Goal: Check status

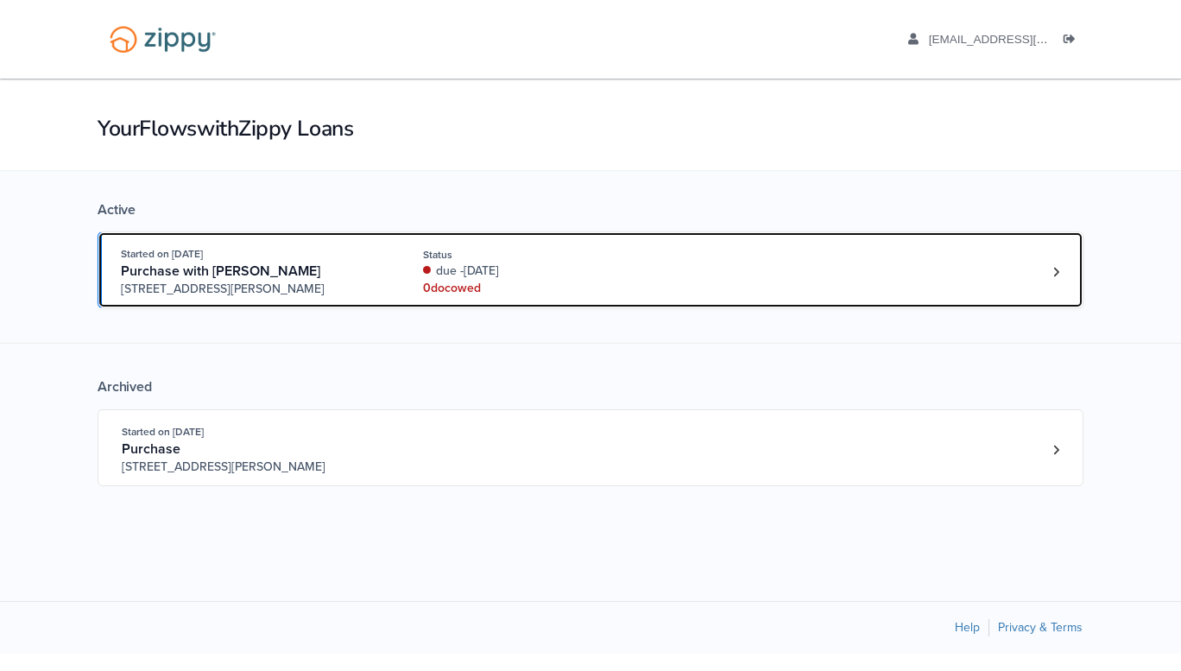
click at [570, 280] on div "0 doc owed" at bounding box center [538, 288] width 230 height 17
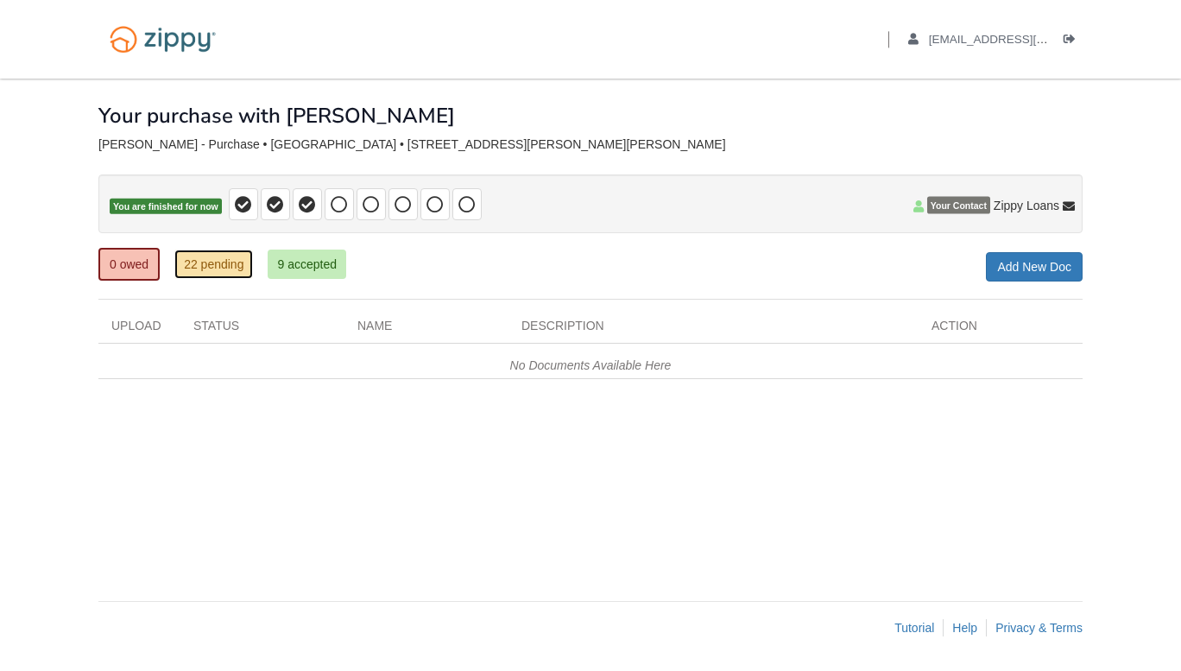
click at [213, 274] on link "22 pending" at bounding box center [213, 263] width 79 height 29
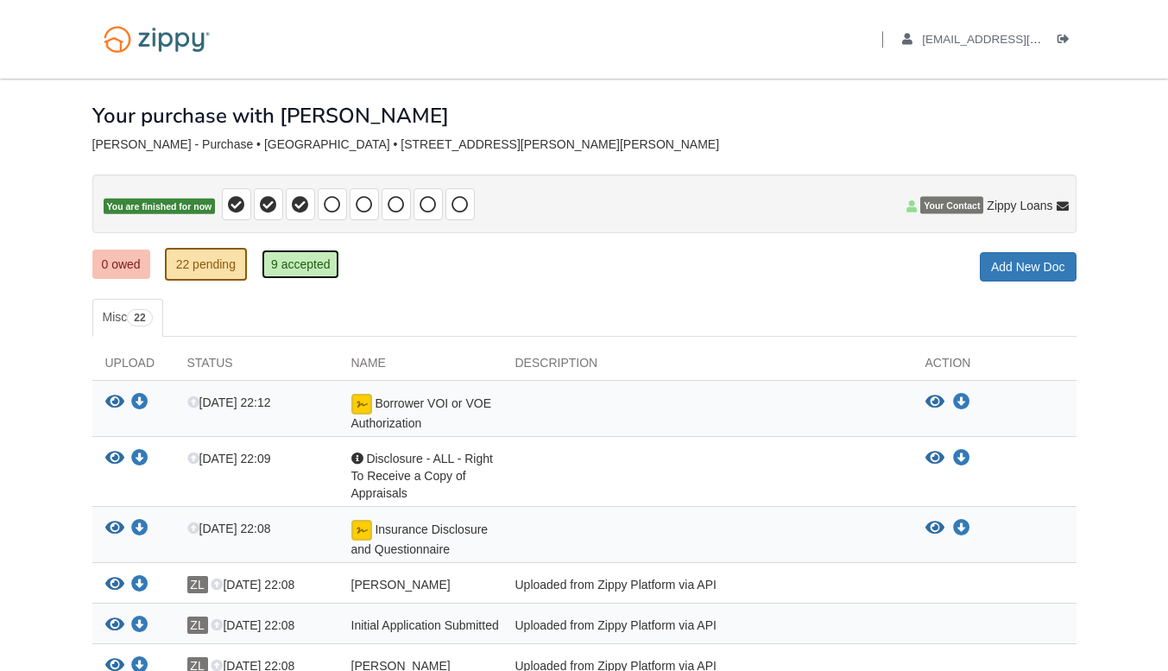
click at [306, 260] on link "9 accepted" at bounding box center [300, 263] width 79 height 29
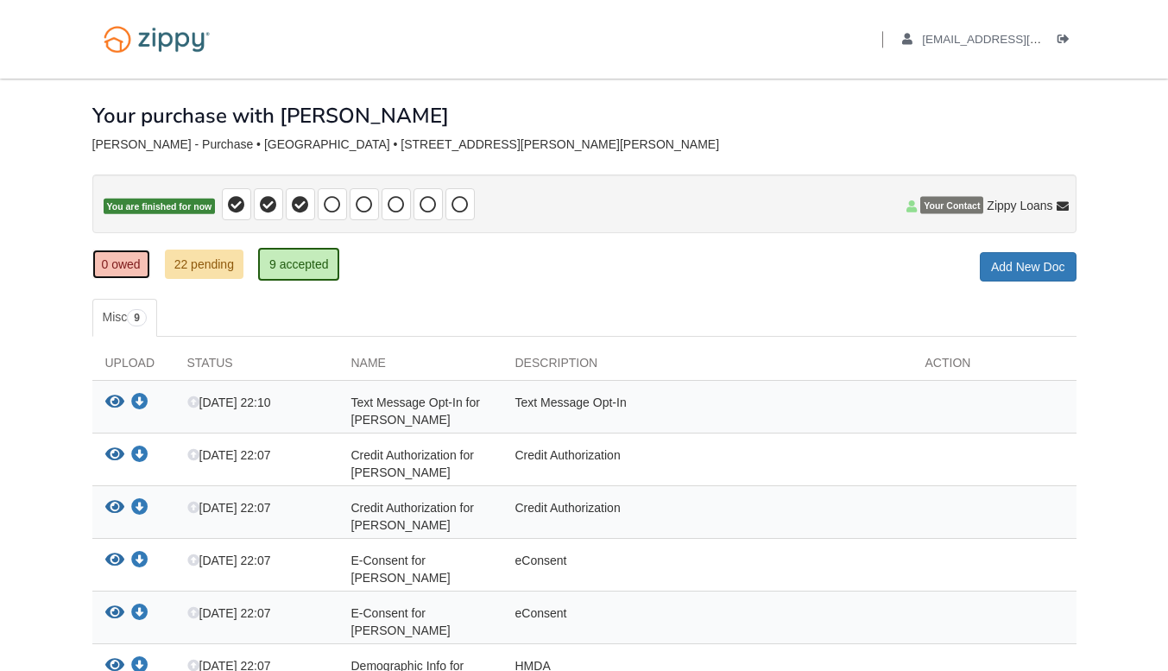
click at [117, 264] on link "0 owed" at bounding box center [121, 263] width 58 height 29
